Goal: Book appointment/travel/reservation

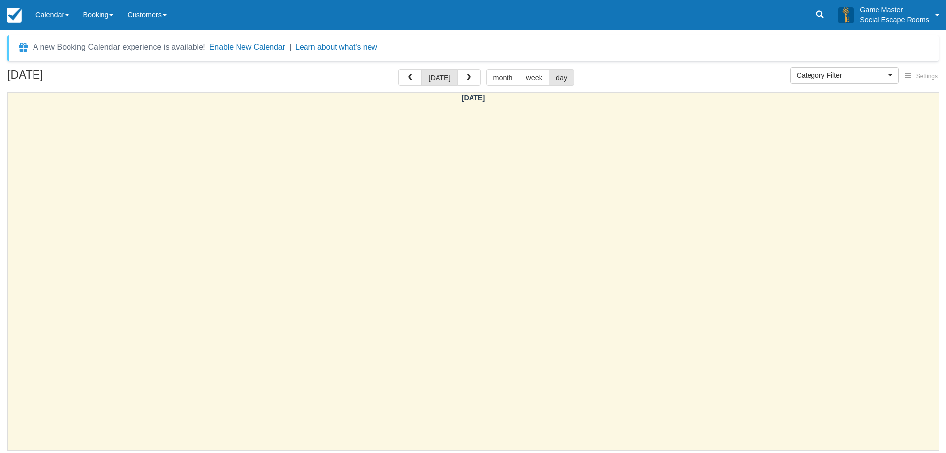
select select
click at [63, 11] on link "Calendar" at bounding box center [52, 15] width 47 height 30
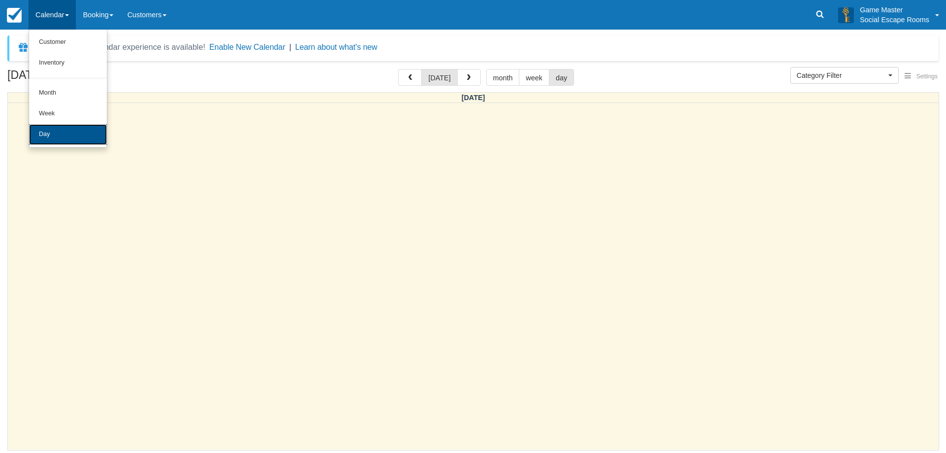
click at [63, 135] on link "Day" at bounding box center [68, 134] width 78 height 21
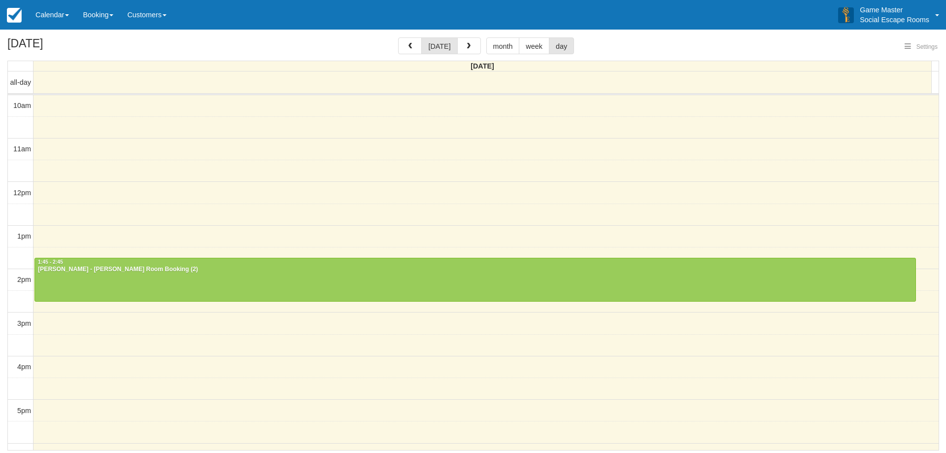
select select
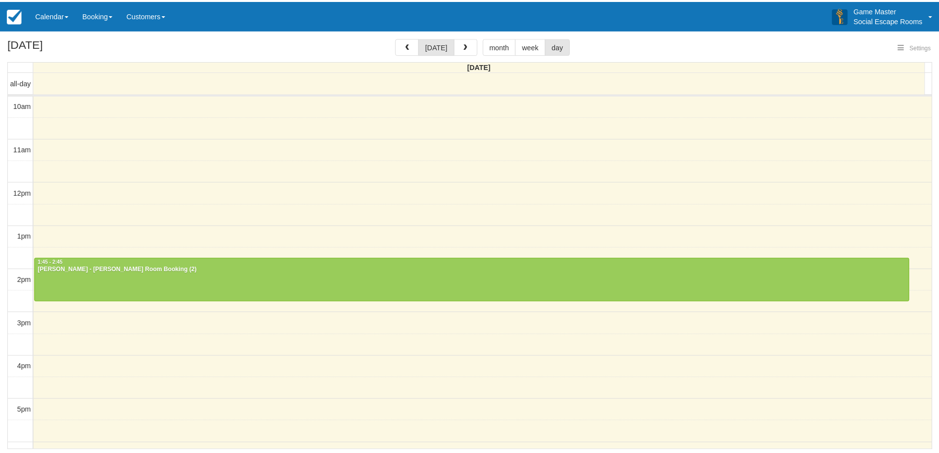
scroll to position [131, 0]
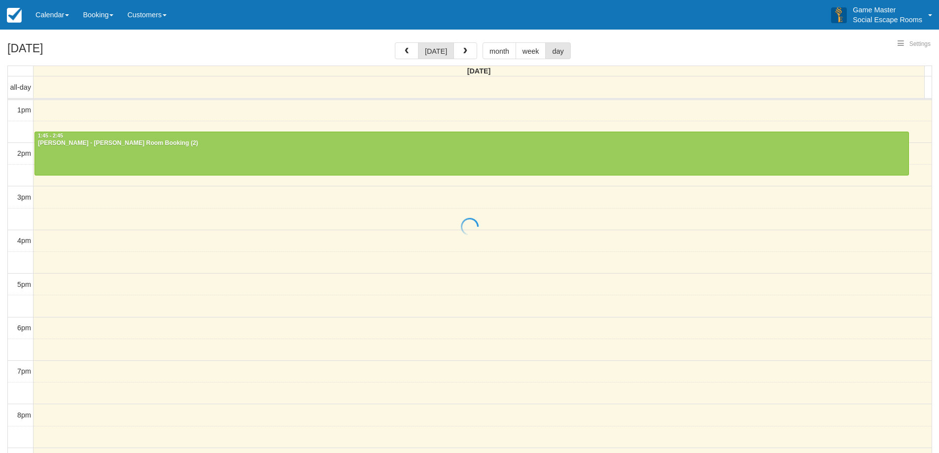
select select
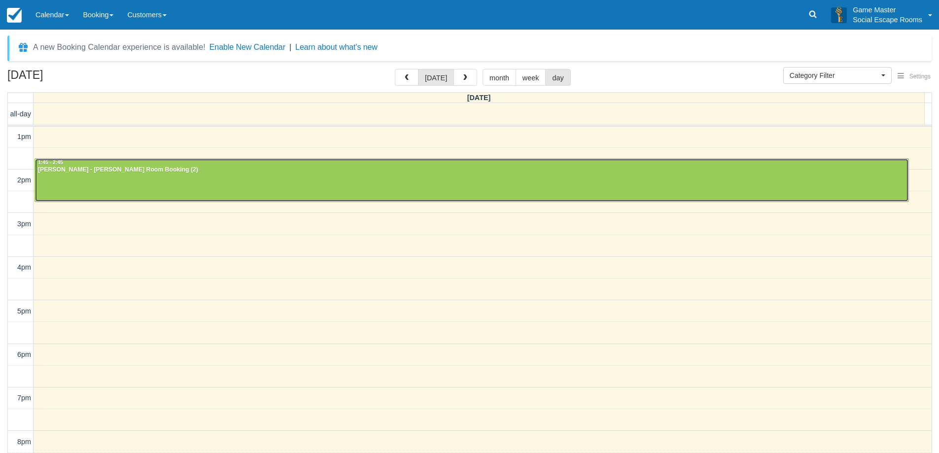
click at [247, 184] on div at bounding box center [471, 180] width 873 height 42
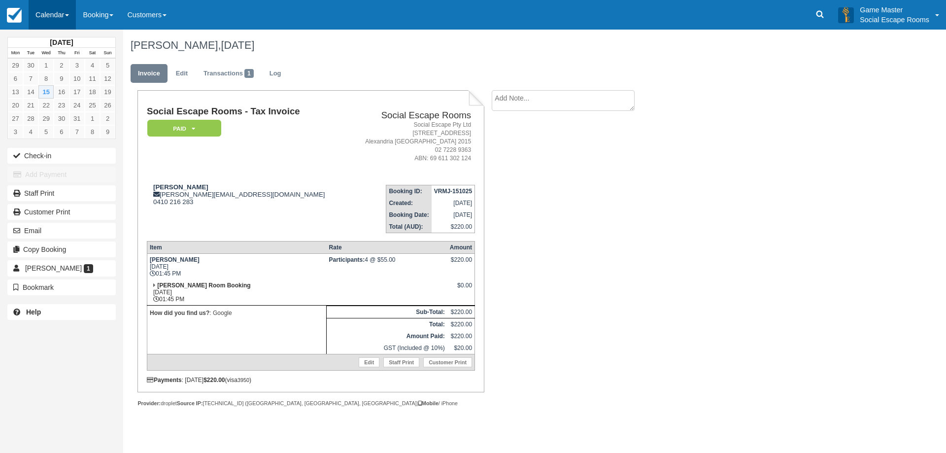
click at [52, 12] on link "Calendar" at bounding box center [52, 15] width 47 height 30
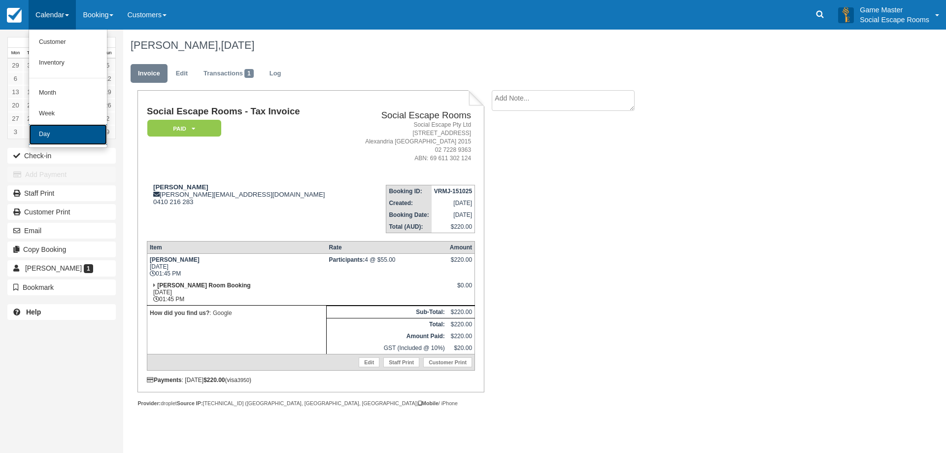
click at [45, 137] on link "Day" at bounding box center [68, 134] width 78 height 21
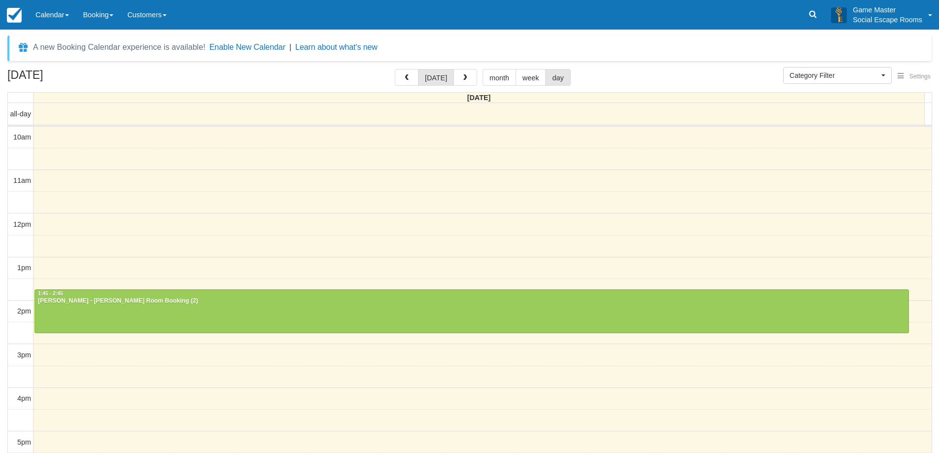
select select
